Goal: Transaction & Acquisition: Subscribe to service/newsletter

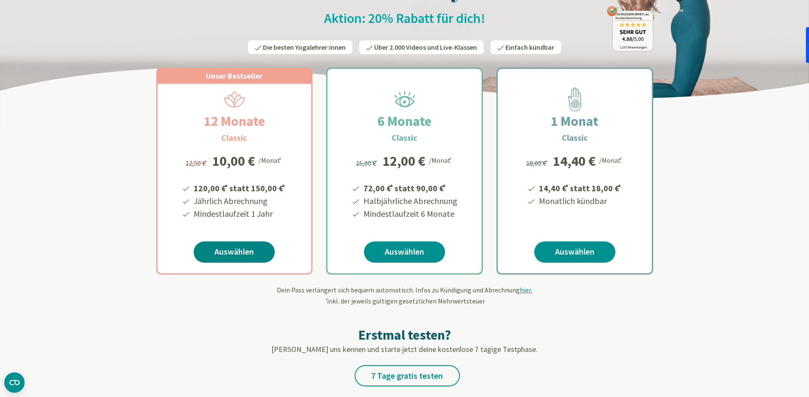
scroll to position [102, 0]
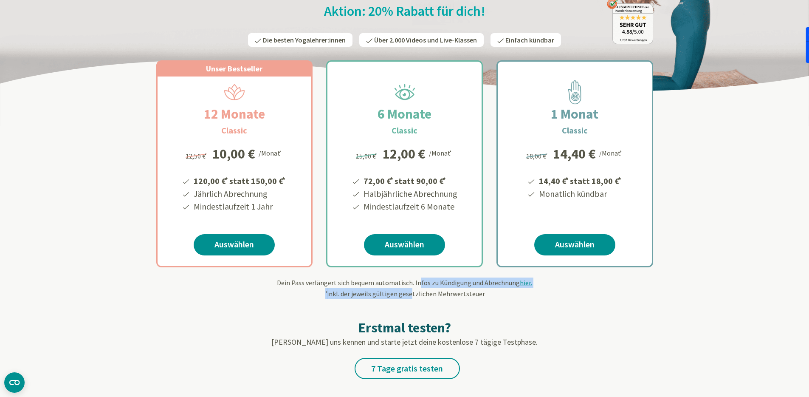
drag, startPoint x: 415, startPoint y: 281, endPoint x: 411, endPoint y: 290, distance: 9.9
click at [411, 290] on div "Dein Pass verlängert sich bequem automatisch. Infos zu Kündigung und Abrechnung…" at bounding box center [404, 287] width 497 height 21
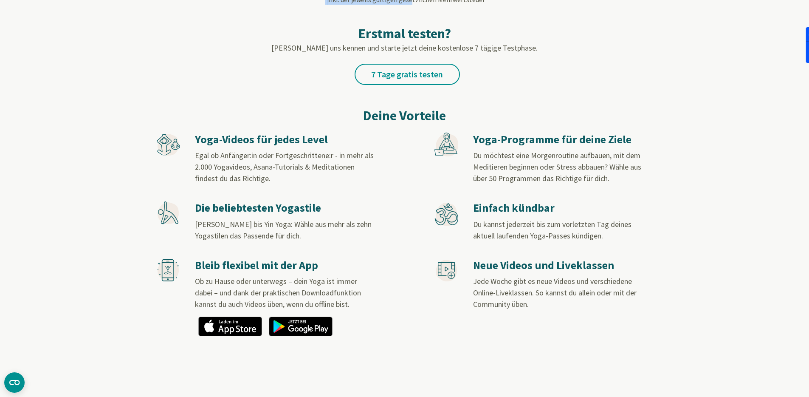
scroll to position [411, 0]
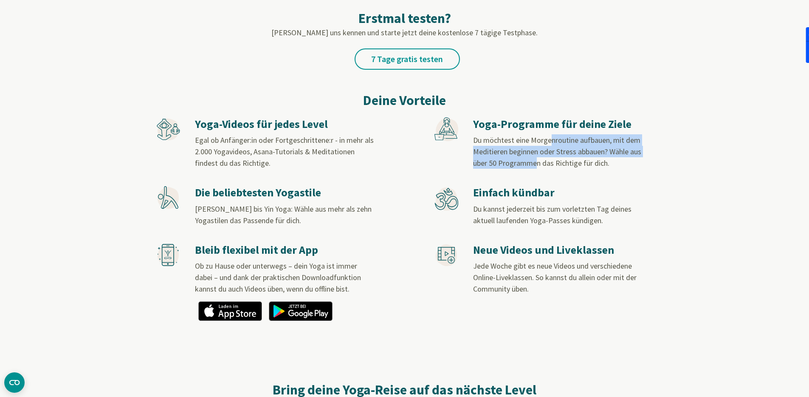
drag, startPoint x: 545, startPoint y: 136, endPoint x: 533, endPoint y: 162, distance: 28.9
click at [533, 162] on span "Du möchtest eine Morgenroutine aufbauen, mit dem Meditieren beginnen oder Stres…" at bounding box center [557, 151] width 168 height 33
drag, startPoint x: 541, startPoint y: 165, endPoint x: 541, endPoint y: 146, distance: 19.1
click at [541, 146] on span "Du möchtest eine Morgenroutine aufbauen, mit dem Meditieren beginnen oder Stres…" at bounding box center [557, 151] width 168 height 33
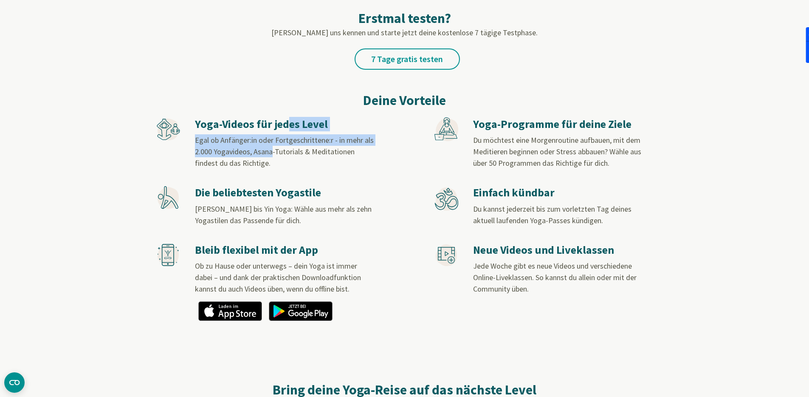
drag, startPoint x: 268, startPoint y: 147, endPoint x: 266, endPoint y: 151, distance: 4.7
click at [266, 151] on div "Yoga-Videos für jedes Level Egal ob Anfänger:in oder Fortgeschrittene:r - in me…" at bounding box center [284, 143] width 179 height 52
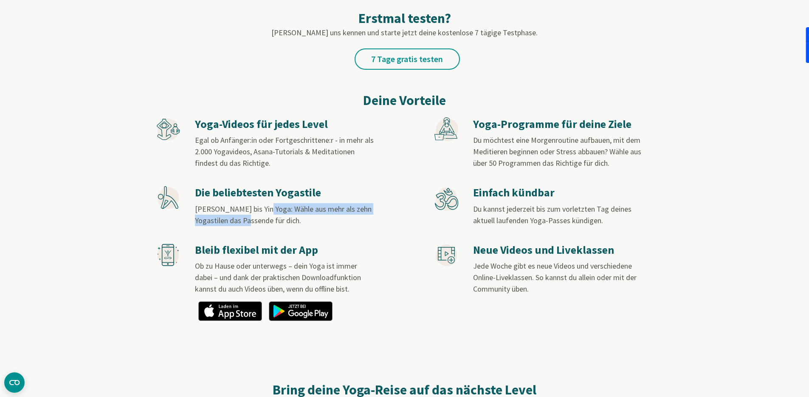
drag, startPoint x: 258, startPoint y: 210, endPoint x: 254, endPoint y: 217, distance: 7.9
click at [254, 217] on span "[PERSON_NAME] bis Yin Yoga: Wähle aus mehr als zehn Yogastilen das Passende für…" at bounding box center [283, 214] width 177 height 21
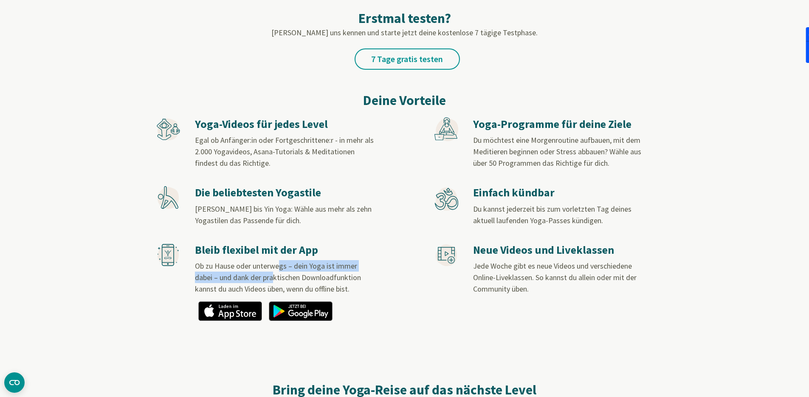
drag, startPoint x: 273, startPoint y: 260, endPoint x: 271, endPoint y: 279, distance: 19.2
click at [271, 279] on span "Ob zu Hause oder unterwegs – dein Yoga ist immer dabei – und dank der praktisch…" at bounding box center [278, 277] width 166 height 33
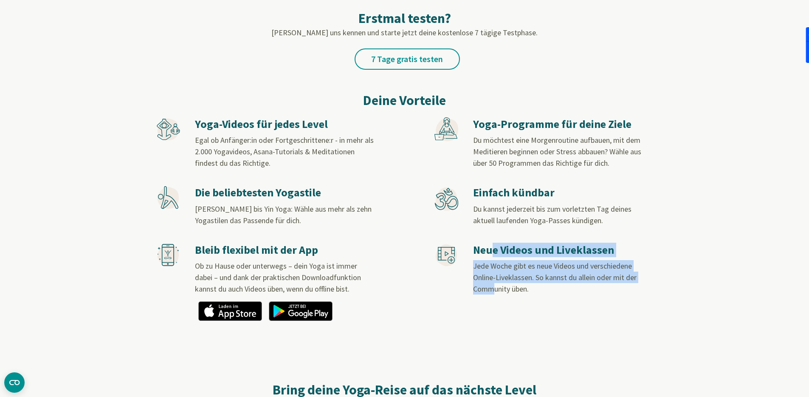
drag, startPoint x: 486, startPoint y: 251, endPoint x: 490, endPoint y: 287, distance: 35.9
click at [490, 287] on div "Neue Videos und Liveklassen Jede Woche gibt es neue Videos und verschiedene Onl…" at bounding box center [562, 269] width 179 height 52
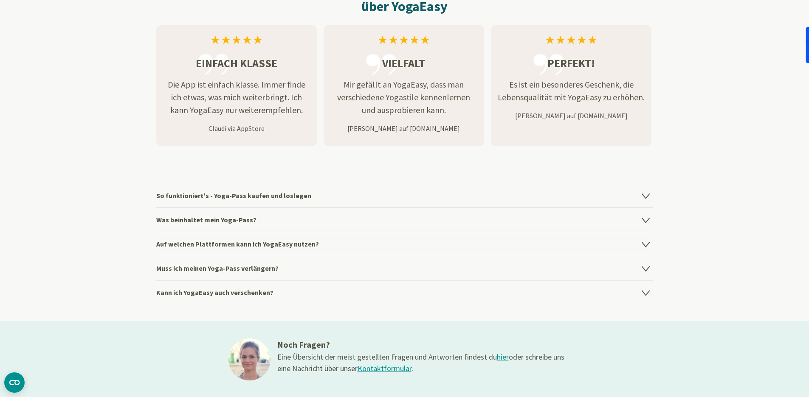
scroll to position [1107, 0]
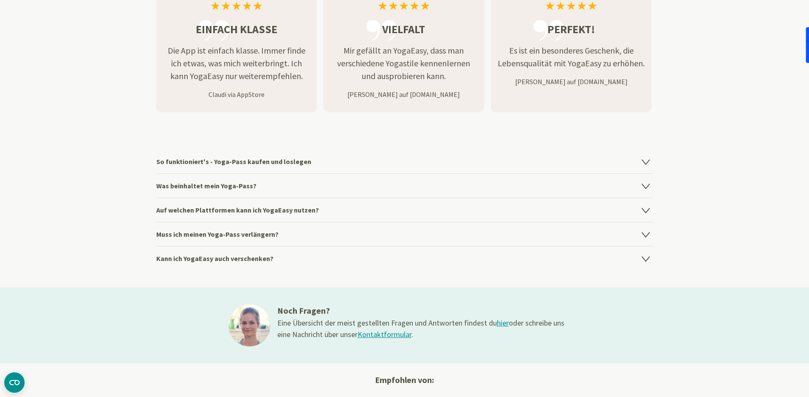
click at [226, 186] on h4 "Was beinhaltet mein Yoga-Pass?" at bounding box center [404, 185] width 497 height 24
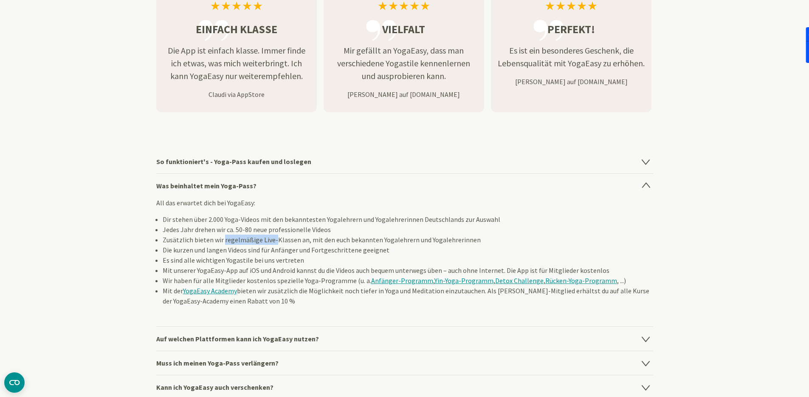
drag, startPoint x: 222, startPoint y: 235, endPoint x: 274, endPoint y: 236, distance: 51.8
click at [274, 236] on li "Zusätzlich bieten wir regelmäßige Live-Klassen an, mit den euch bekannten Yogal…" at bounding box center [408, 239] width 491 height 10
drag, startPoint x: 209, startPoint y: 247, endPoint x: 260, endPoint y: 251, distance: 51.1
click at [260, 251] on li "Die kurzen und langen Videos sind für Anfänger und Fortgeschrittene geeignet" at bounding box center [408, 250] width 491 height 10
drag, startPoint x: 215, startPoint y: 260, endPoint x: 269, endPoint y: 261, distance: 54.4
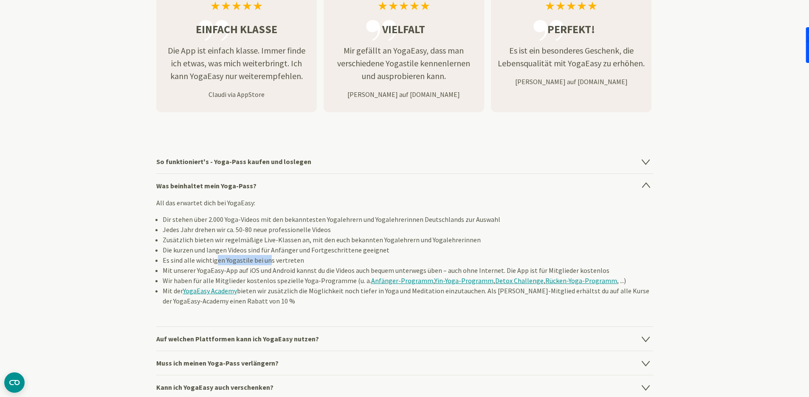
click at [269, 261] on li "Es sind alle wichtigen Yogastile bei uns vertreten" at bounding box center [408, 260] width 491 height 10
drag, startPoint x: 178, startPoint y: 268, endPoint x: 250, endPoint y: 271, distance: 71.8
click at [250, 271] on li "Mit unserer YogaEasy-App auf iOS und Android kannst du die Videos auch bequem u…" at bounding box center [408, 270] width 491 height 10
drag, startPoint x: 225, startPoint y: 281, endPoint x: 268, endPoint y: 279, distance: 43.0
click at [268, 279] on li "Wir haben für alle Mitglieder kostenlos spezielle Yoga-Programme (u. a. Anfänge…" at bounding box center [408, 280] width 491 height 10
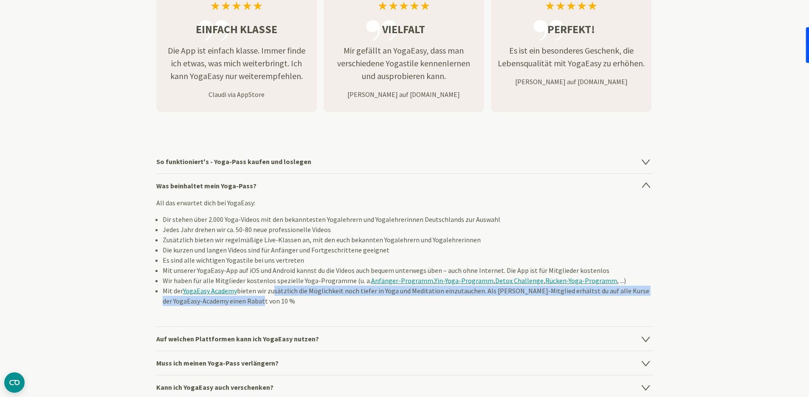
drag, startPoint x: 265, startPoint y: 293, endPoint x: 261, endPoint y: 299, distance: 7.6
click at [261, 299] on li "Mit der YogaEasy Academy bieten wir zusätzlich die Möglichkeit noch tiefer in Y…" at bounding box center [408, 295] width 491 height 20
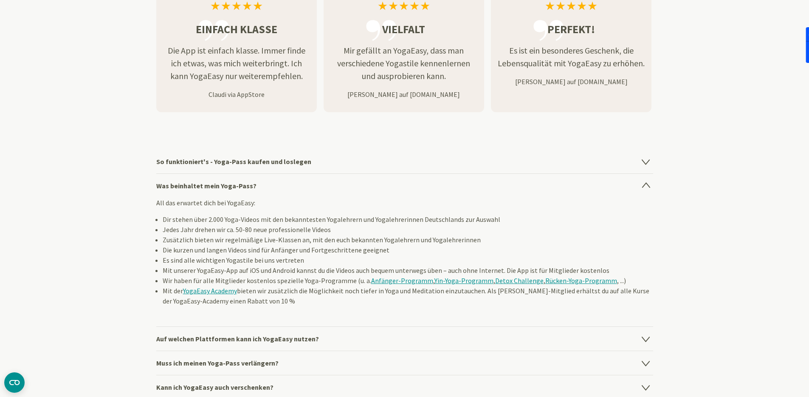
click at [257, 260] on li "Es sind alle wichtigen Yogastile bei uns vertreten" at bounding box center [408, 260] width 491 height 10
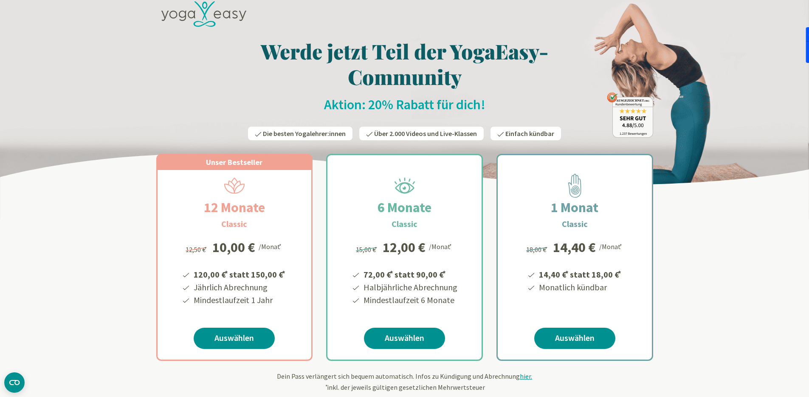
scroll to position [16, 0]
